Goal: Task Accomplishment & Management: Use online tool/utility

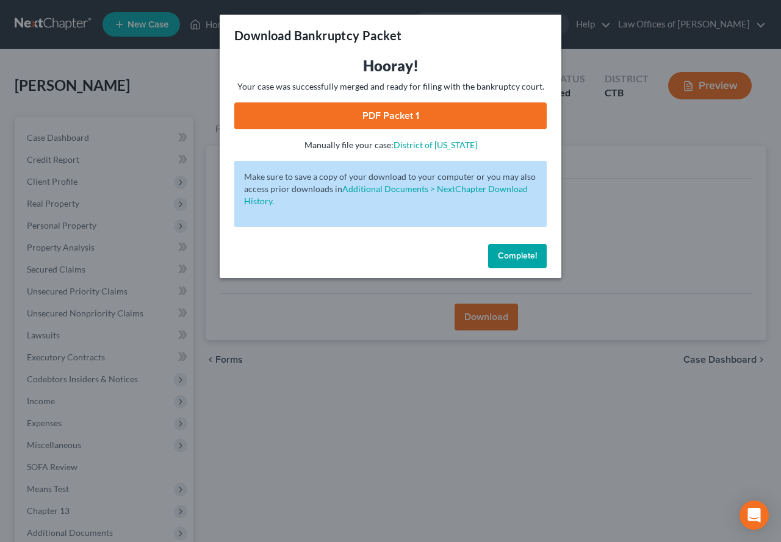
scroll to position [128, 0]
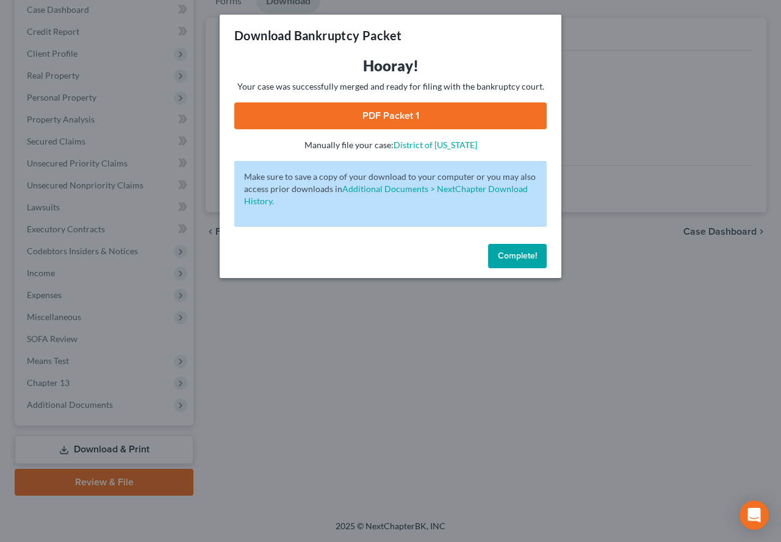
click at [448, 123] on link "PDF Packet 1" at bounding box center [390, 115] width 312 height 27
drag, startPoint x: 512, startPoint y: 256, endPoint x: 506, endPoint y: 246, distance: 11.8
click at [512, 256] on span "Complete!" at bounding box center [517, 256] width 39 height 10
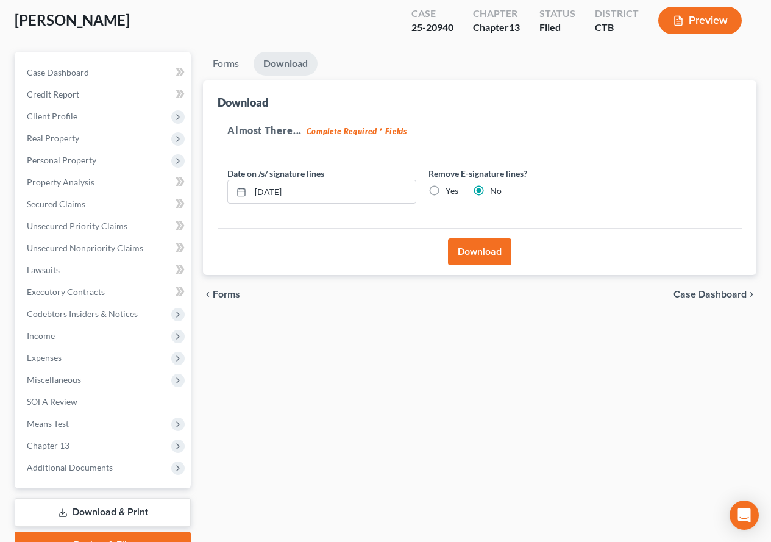
scroll to position [0, 0]
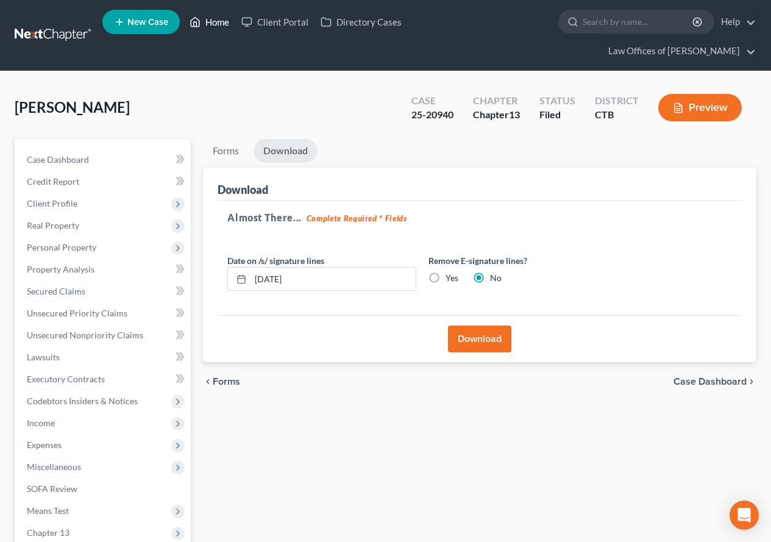
click at [209, 22] on link "Home" at bounding box center [210, 22] width 52 height 22
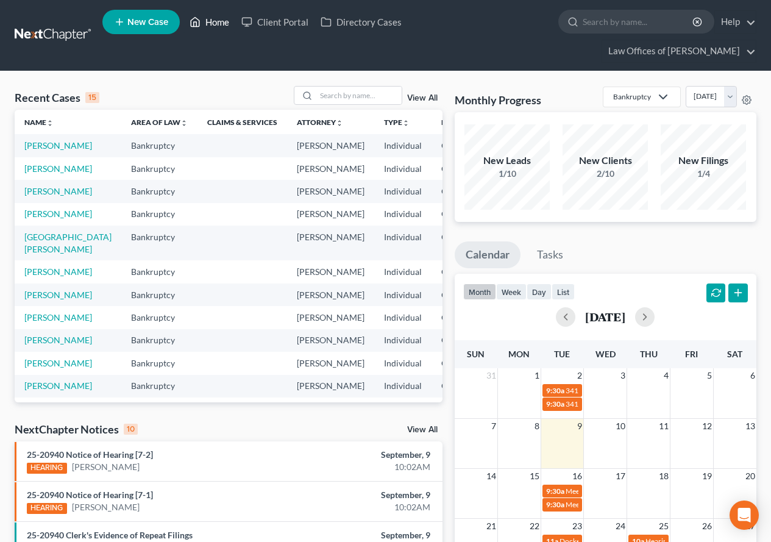
scroll to position [61, 0]
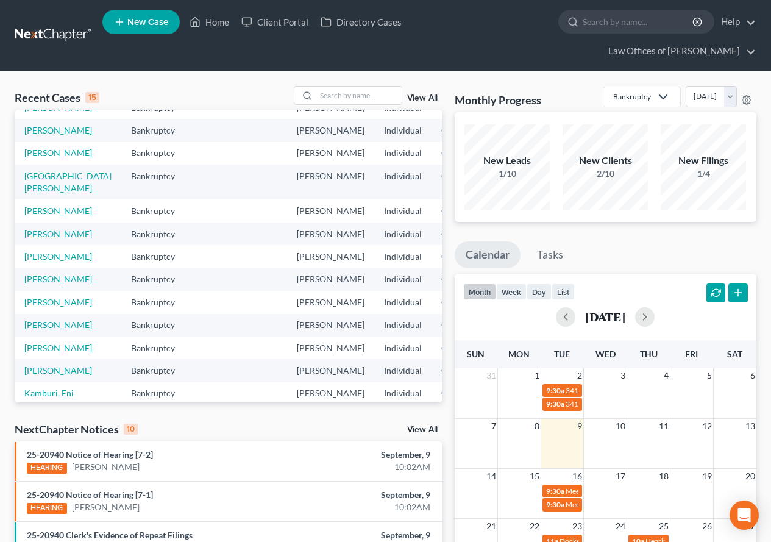
click at [40, 239] on link "[PERSON_NAME]" at bounding box center [58, 234] width 68 height 10
select select "2"
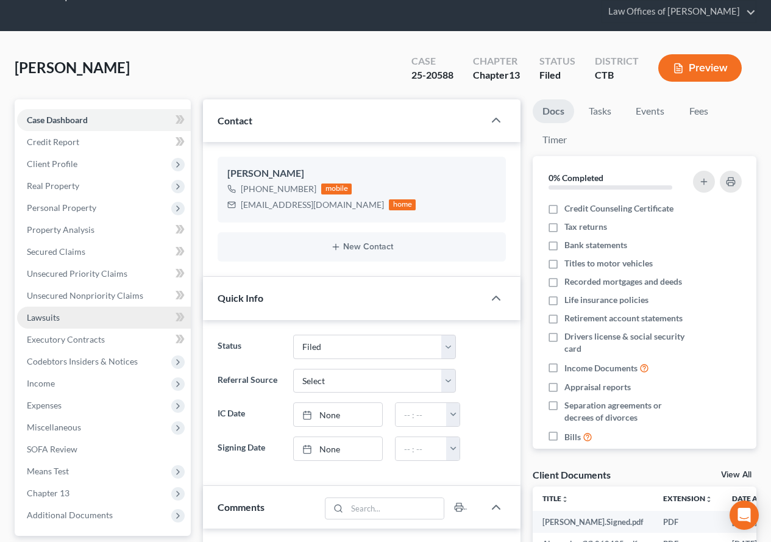
scroll to position [122, 0]
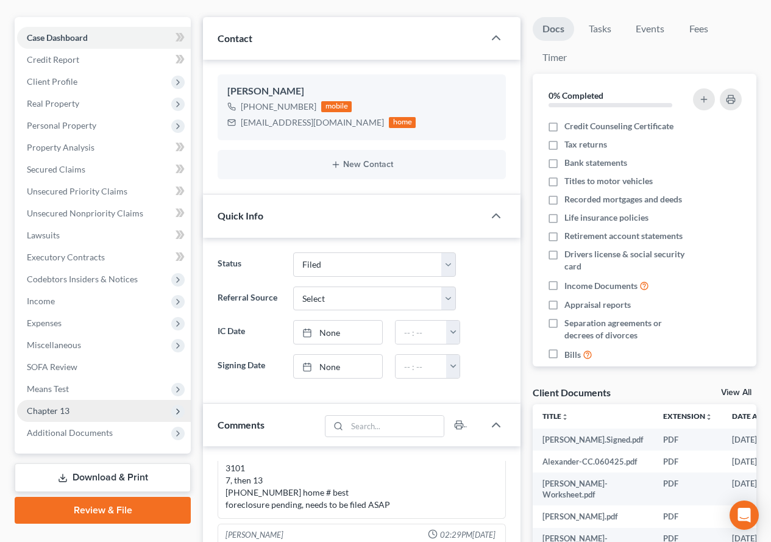
click at [48, 408] on span "Chapter 13" at bounding box center [48, 411] width 43 height 10
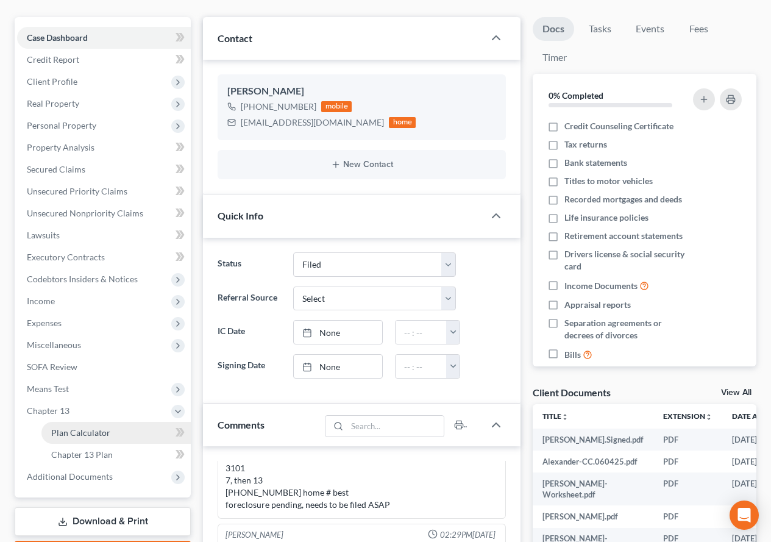
click at [79, 433] on span "Plan Calculator" at bounding box center [80, 433] width 59 height 10
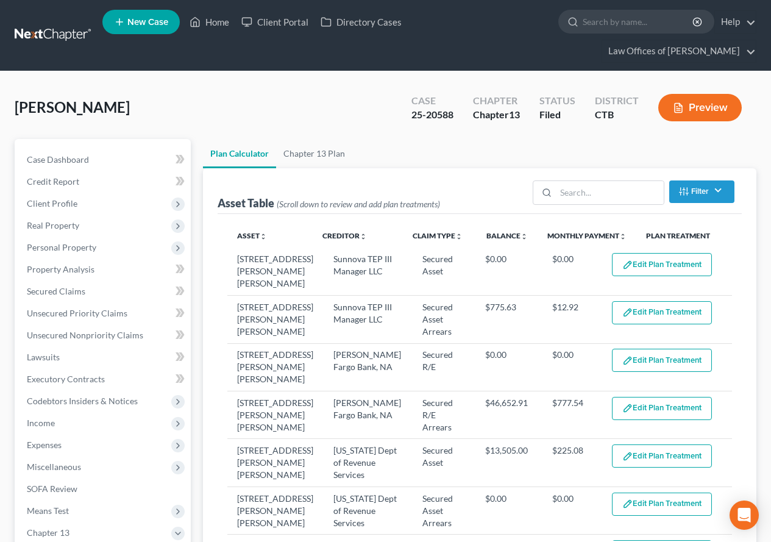
select select "59"
click at [66, 230] on span "Real Property" at bounding box center [53, 225] width 52 height 10
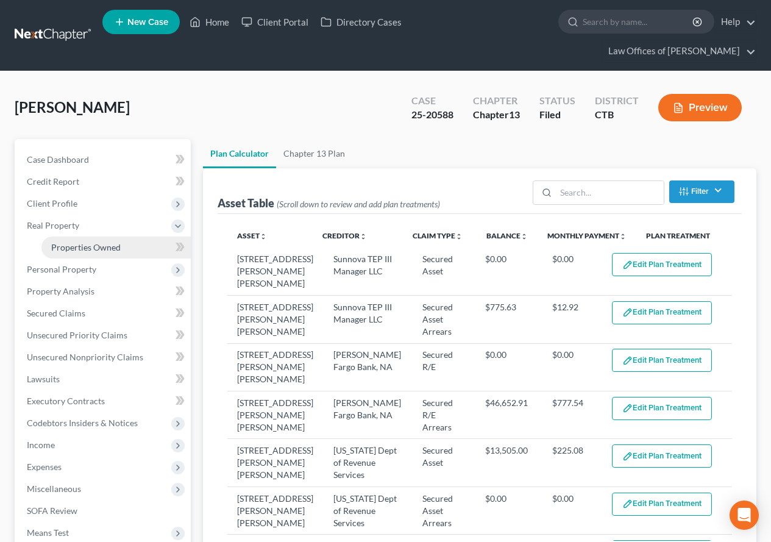
click at [71, 245] on span "Properties Owned" at bounding box center [86, 247] width 70 height 10
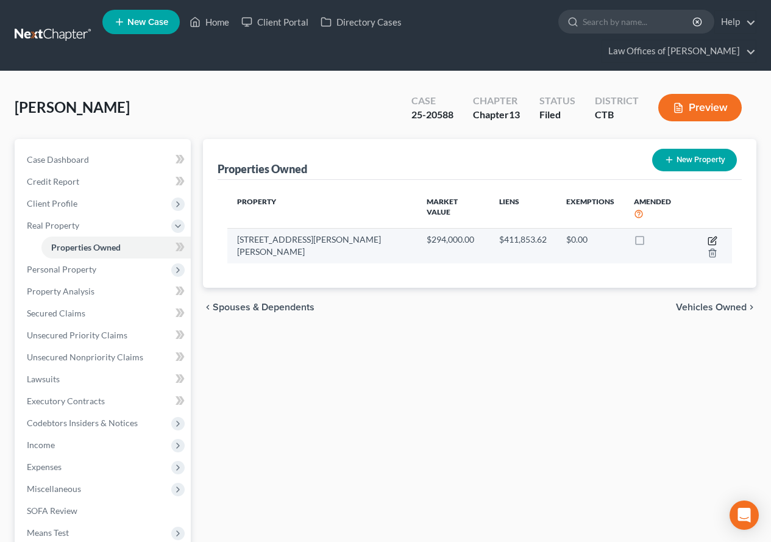
click at [708, 236] on icon "button" at bounding box center [713, 241] width 10 height 10
select select "6"
select select "0"
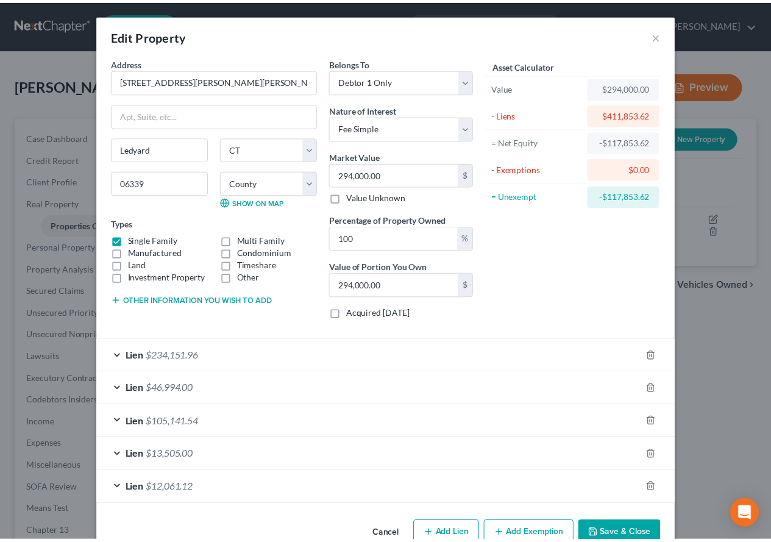
scroll to position [30, 0]
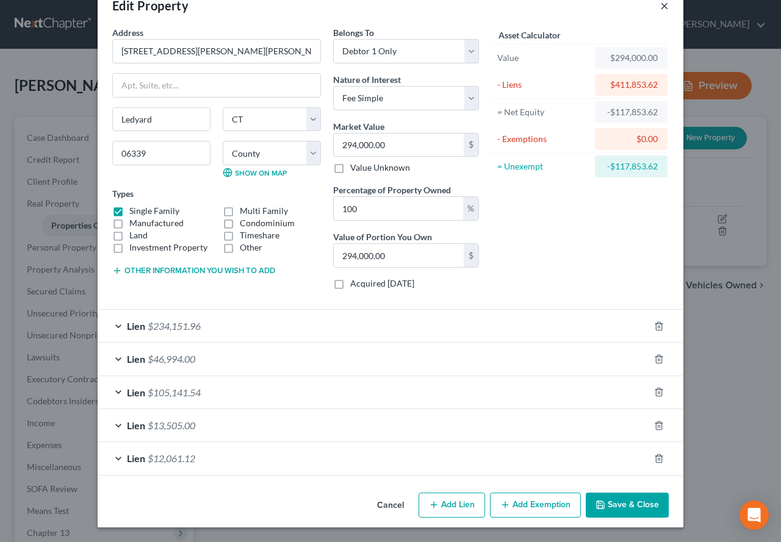
click at [661, 1] on button "×" at bounding box center [664, 5] width 9 height 15
